Goal: Information Seeking & Learning: Learn about a topic

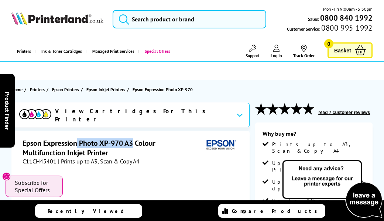
drag, startPoint x: 78, startPoint y: 141, endPoint x: 134, endPoint y: 140, distance: 55.7
click at [134, 140] on h1 "Epson Expression Photo XP-970 A3 Colour Multifunction Inkjet Printer" at bounding box center [113, 147] width 181 height 19
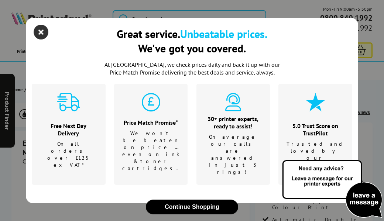
click at [41, 32] on icon "close modal" at bounding box center [41, 32] width 15 height 15
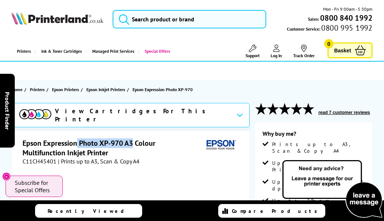
copy h1 "Photo XP-970 A3"
click at [170, 158] on div "C11CH45401 | Prints up to A3, Scan & Copy A4" at bounding box center [132, 161] width 218 height 7
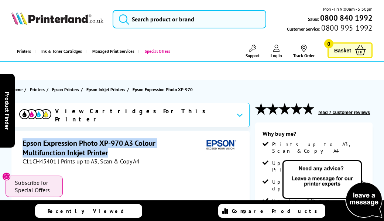
drag, startPoint x: 20, startPoint y: 138, endPoint x: 158, endPoint y: 147, distance: 138.3
copy h1 "Epson Expression Photo XP-970 A3 Colour Multifunction Inkjet Printer"
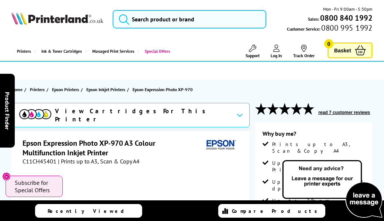
click at [184, 159] on div "C11CH45401 | Prints up to A3, Scan & Copy A4" at bounding box center [132, 161] width 218 height 7
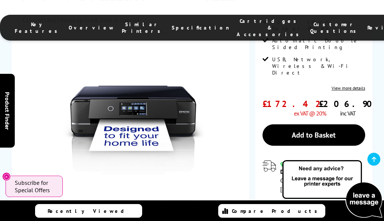
scroll to position [186, 0]
